Goal: Transaction & Acquisition: Subscribe to service/newsletter

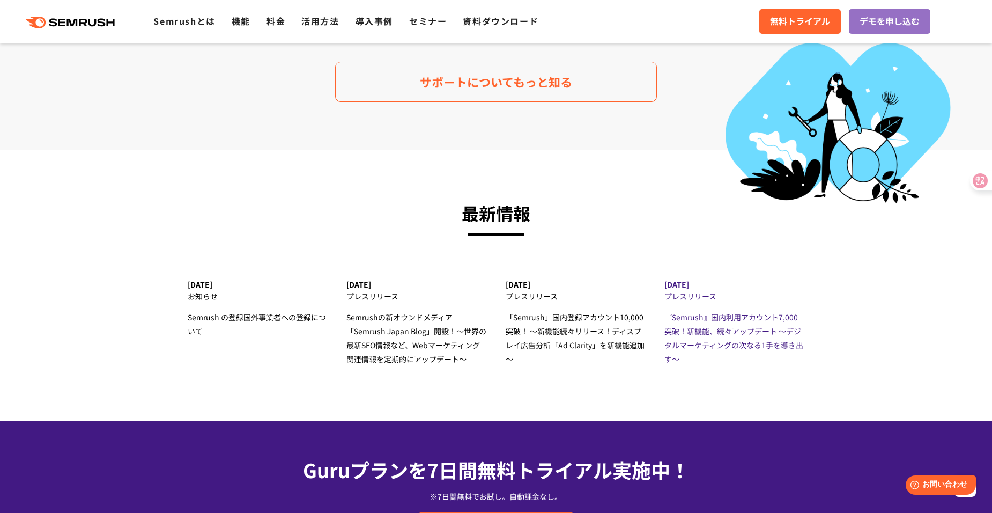
scroll to position [2871, 0]
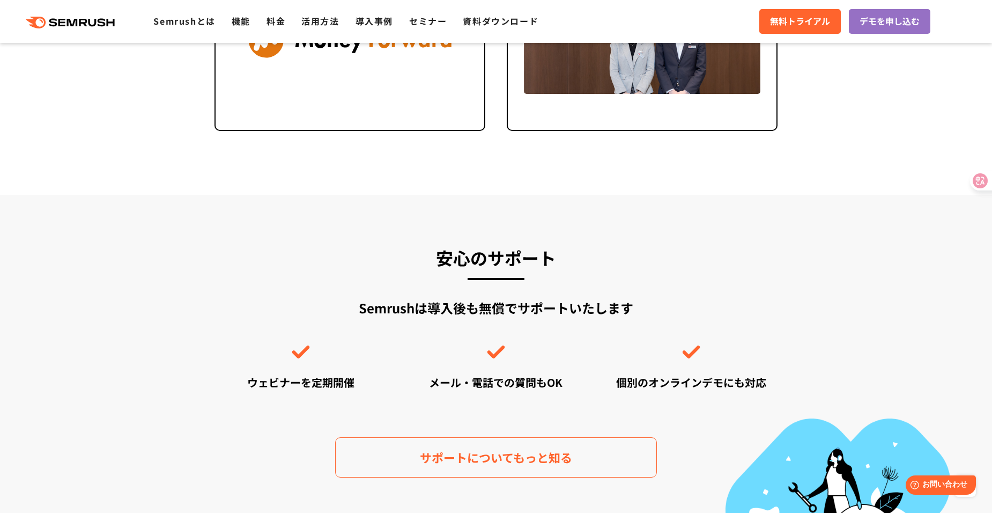
click at [322, 28] on div ".cls {fill: #FF642D;} .cls {fill: #FF642D;} Semrushとは 機能 料金 活用方法 導入事例 セミナー 資料ダウ…" at bounding box center [496, 21] width 992 height 32
click at [322, 21] on link "活用方法" at bounding box center [320, 20] width 38 height 13
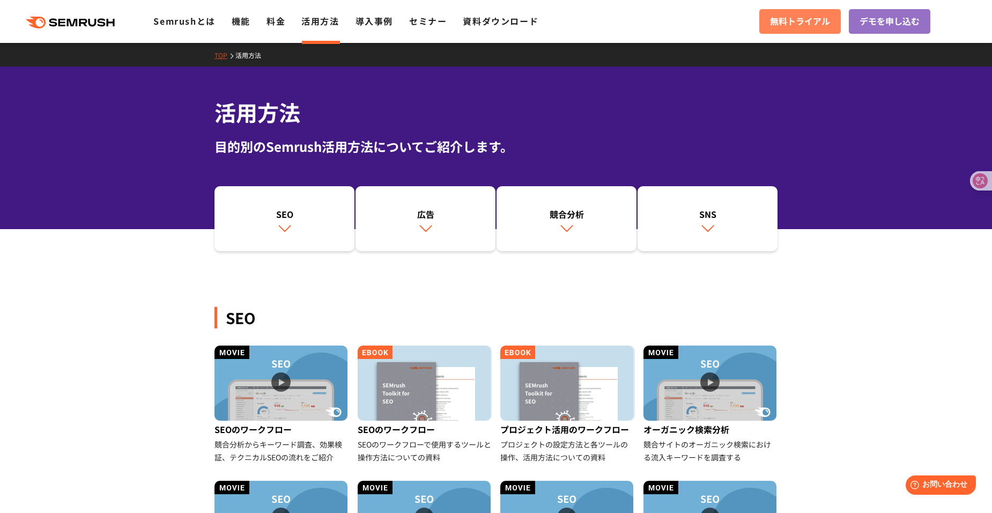
click at [835, 29] on link "無料トライアル" at bounding box center [800, 21] width 82 height 25
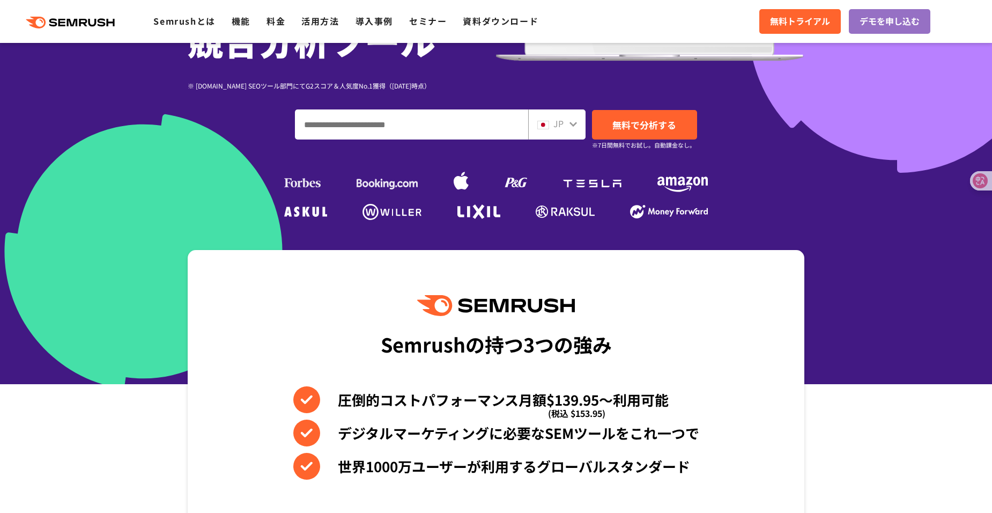
scroll to position [215, 0]
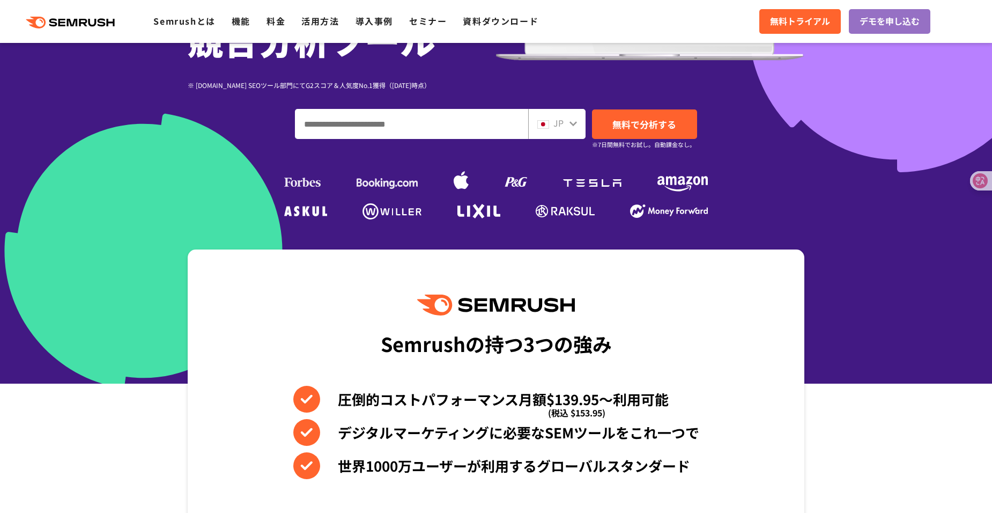
click at [368, 132] on input "ドメイン、キーワードまたはURLを入力してください" at bounding box center [412, 123] width 232 height 29
type input "**********"
click at [662, 121] on span "無料で分析する" at bounding box center [645, 123] width 64 height 13
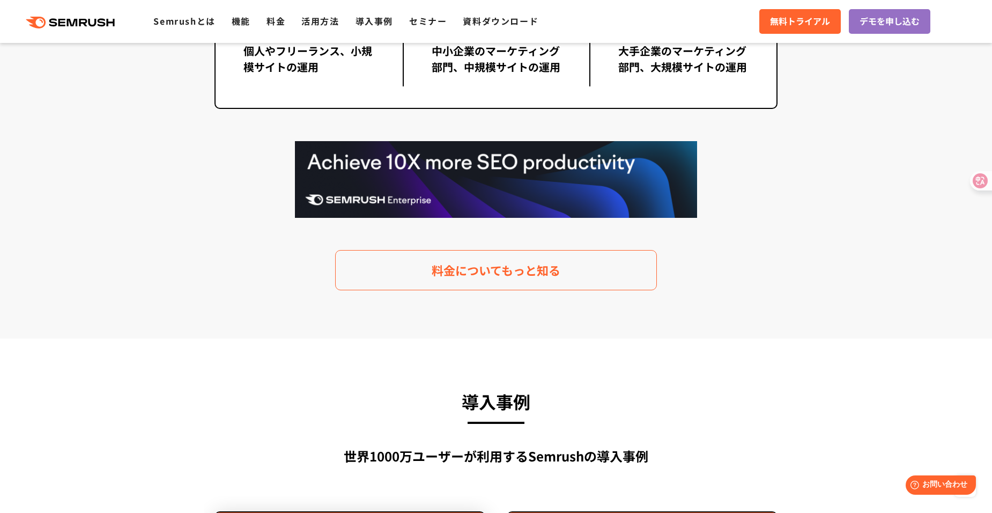
scroll to position [2306, 0]
